Goal: Check status: Check status

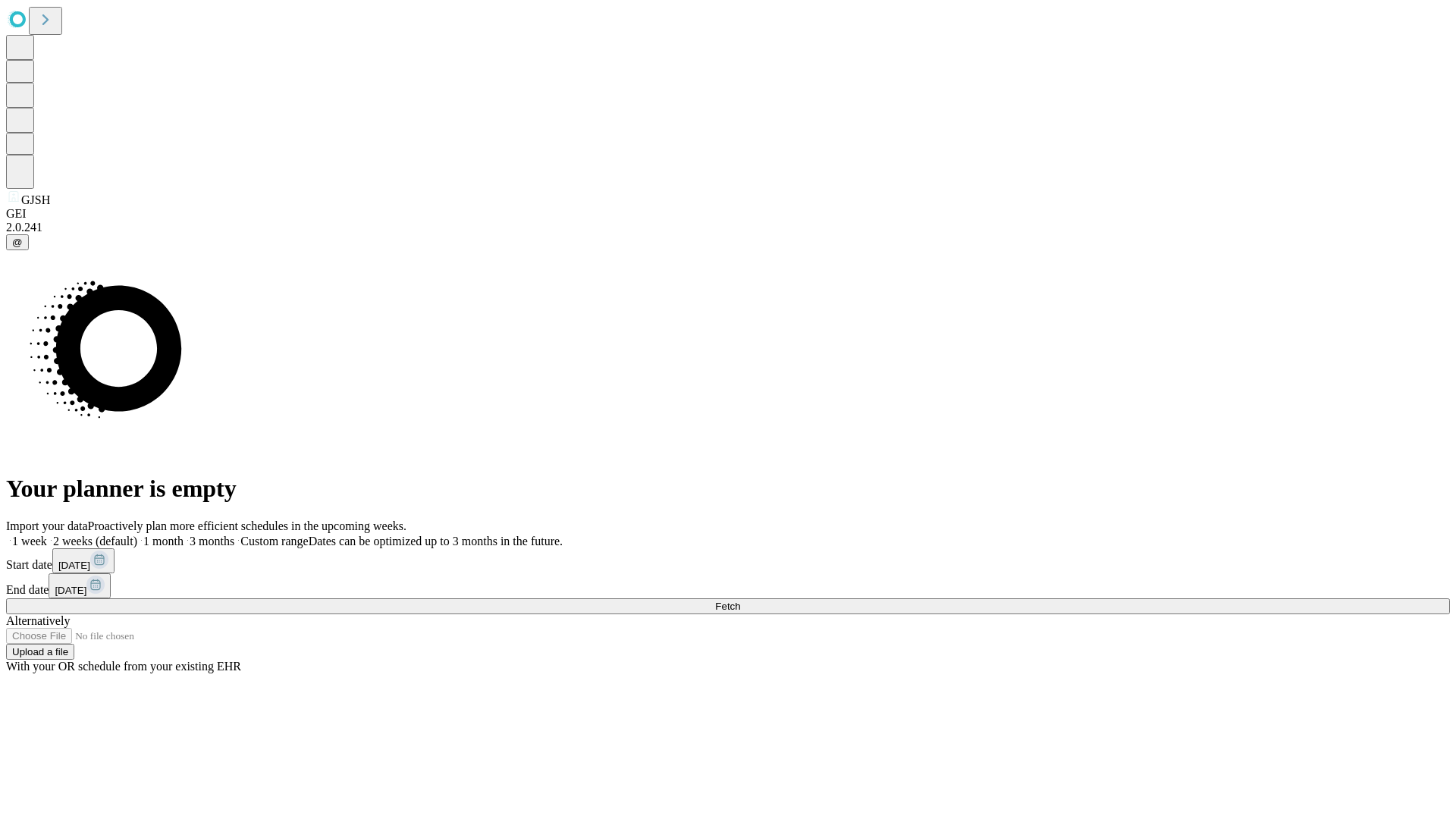
click at [740, 600] on span "Fetch" at bounding box center [727, 605] width 25 height 11
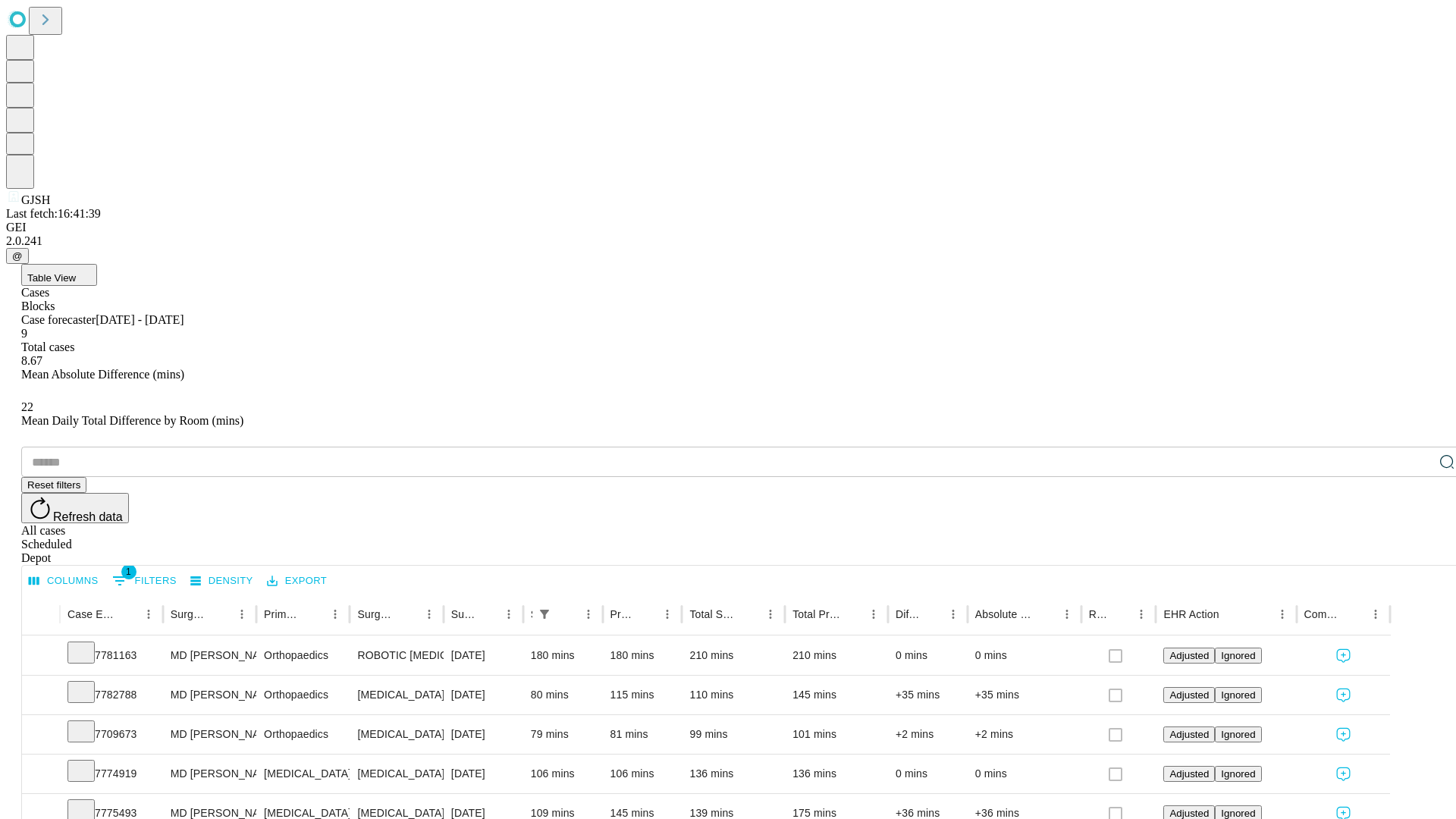
click at [1358, 537] on div "Scheduled" at bounding box center [742, 544] width 1443 height 14
